Goal: Task Accomplishment & Management: Manage account settings

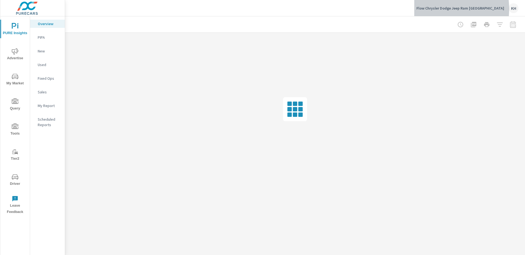
click at [434, 9] on p "Flow Chrysler Dodge Jeep Ram [GEOGRAPHIC_DATA]" at bounding box center [460, 8] width 88 height 5
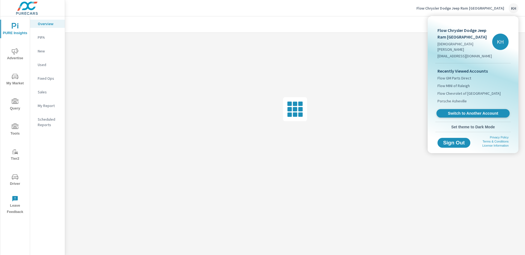
click at [469, 111] on span "Switch to Another Account" at bounding box center [472, 113] width 67 height 5
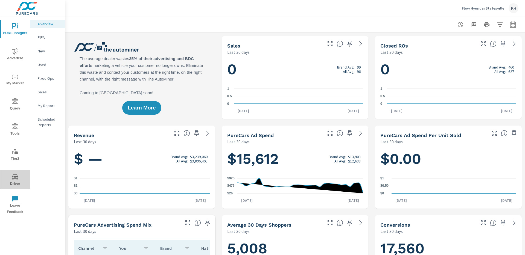
click at [17, 183] on span "Driver" at bounding box center [15, 180] width 26 height 13
